Goal: Browse casually: Explore the website without a specific task or goal

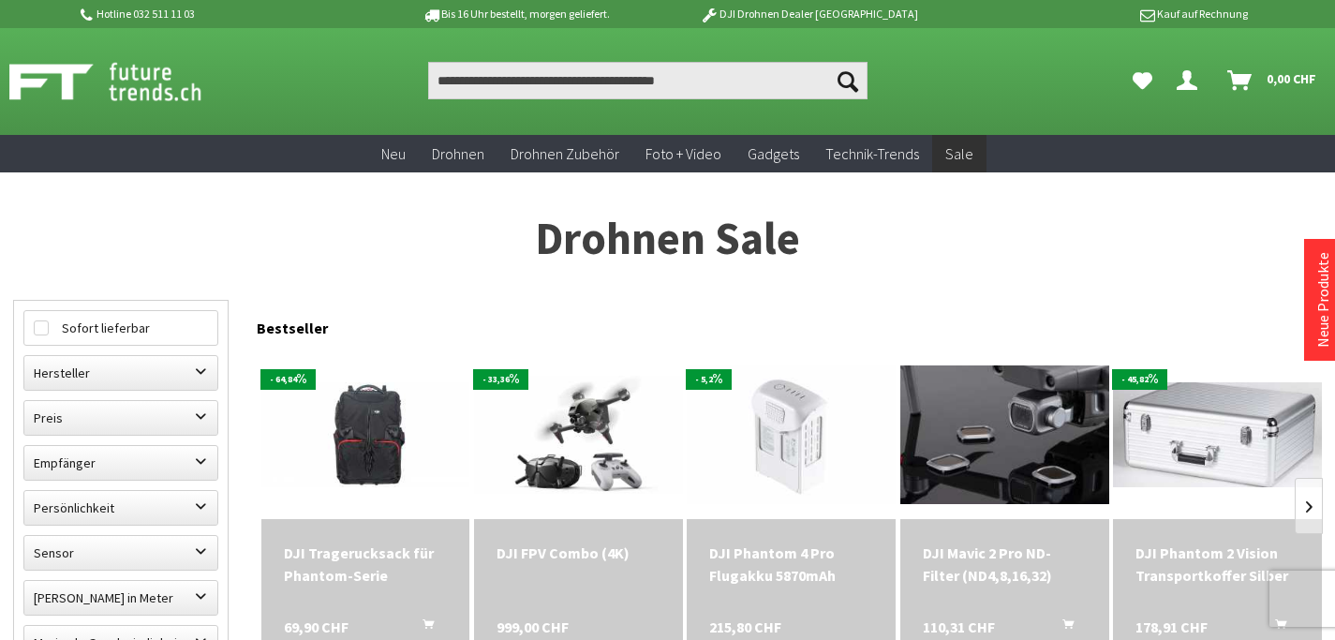
click at [153, 11] on p "Hotline 032 511 11 03" at bounding box center [224, 14] width 292 height 22
click at [87, 14] on icon at bounding box center [87, 15] width 21 height 17
click at [114, 11] on p "Hotline 032 511 11 03" at bounding box center [224, 14] width 292 height 22
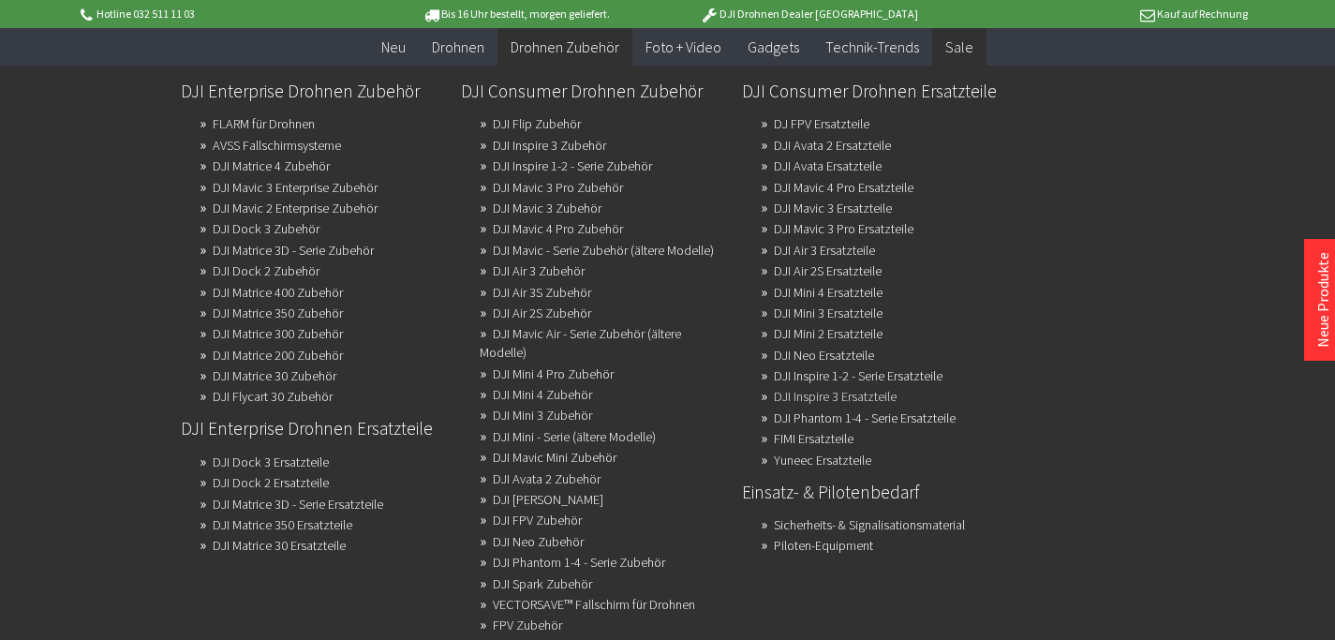
scroll to position [843, 0]
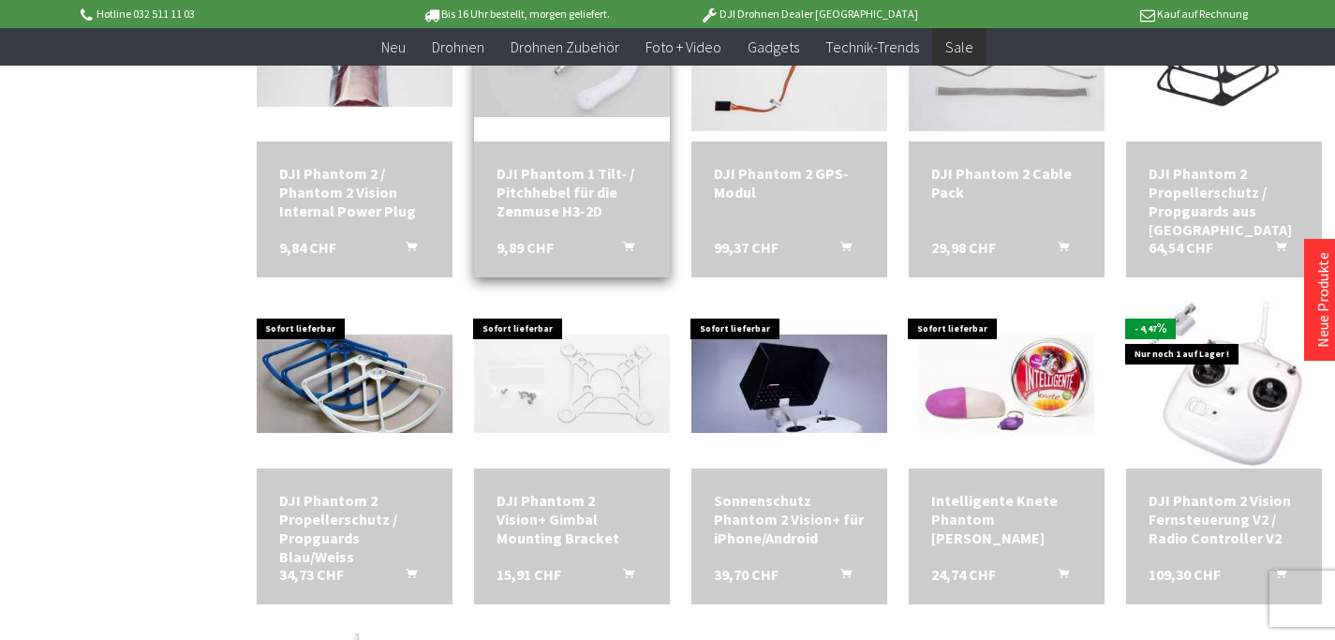
scroll to position [2061, 0]
